Goal: Check status: Check status

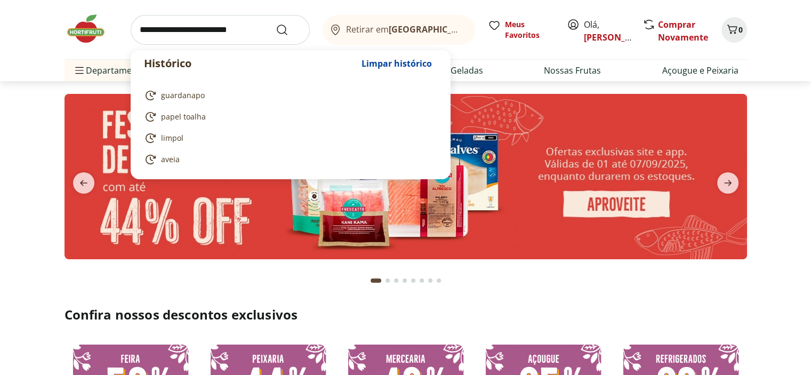
click at [182, 41] on input "search" at bounding box center [220, 30] width 179 height 30
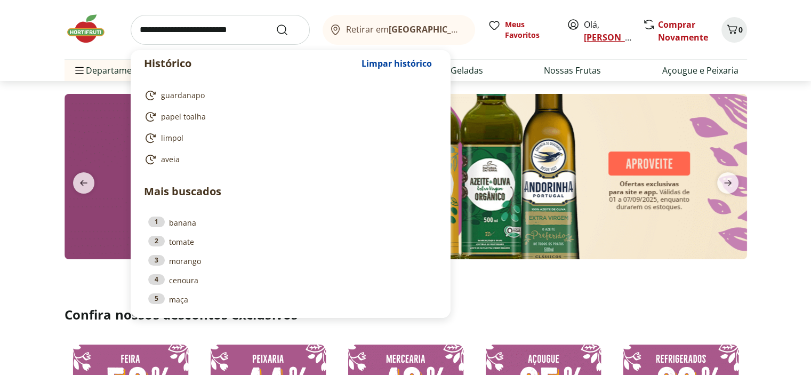
click at [589, 37] on link "[PERSON_NAME]" at bounding box center [618, 37] width 69 height 12
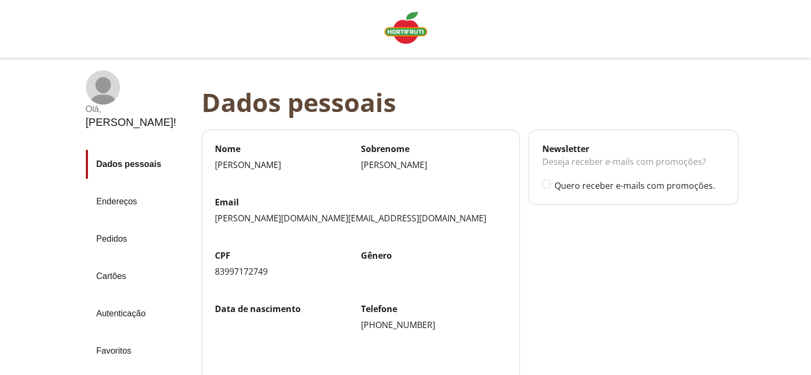
click at [115, 225] on link "Pedidos" at bounding box center [139, 239] width 107 height 29
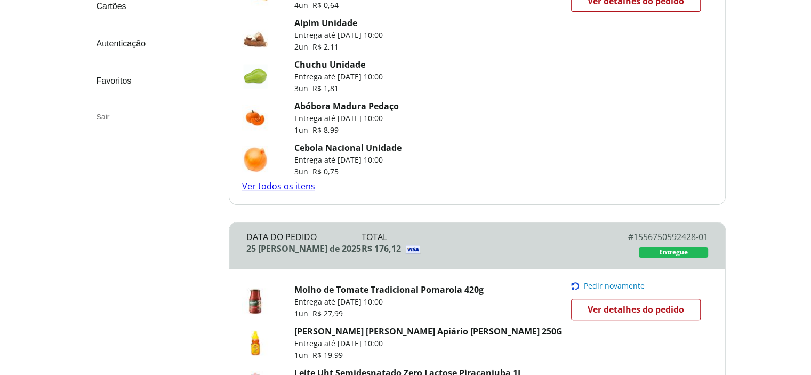
scroll to position [267, 0]
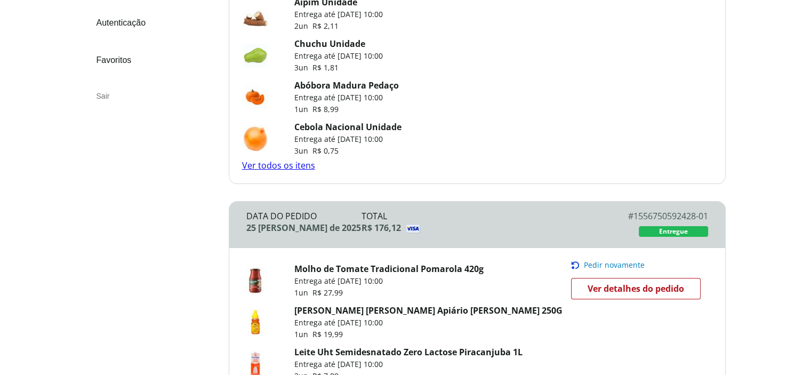
click at [261, 162] on link "Ver todos os itens" at bounding box center [278, 165] width 73 height 12
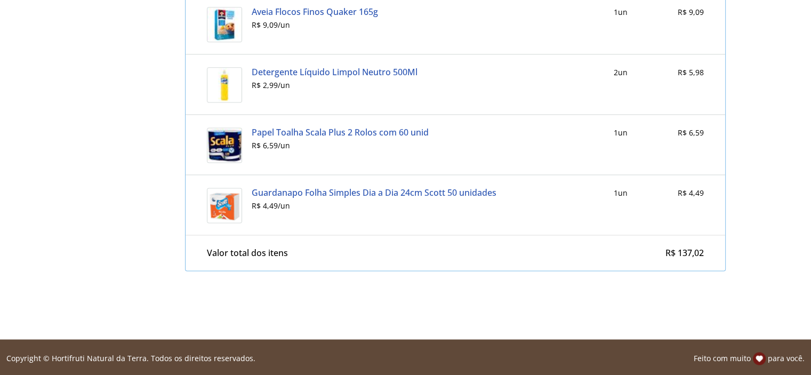
scroll to position [1425, 0]
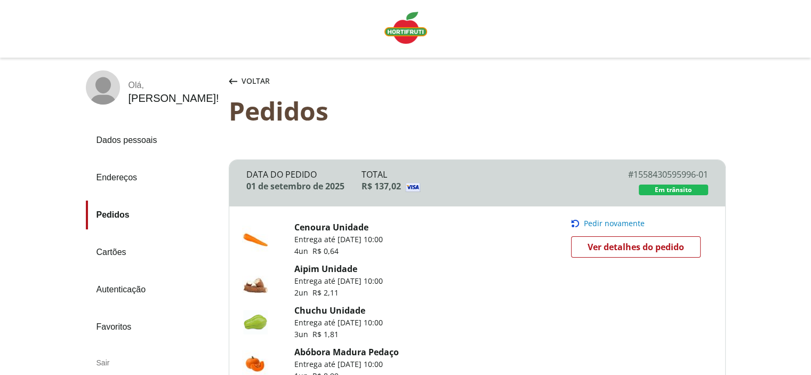
click at [634, 247] on span "Ver detalhes do pedido" at bounding box center [636, 247] width 97 height 16
